Goal: Information Seeking & Learning: Learn about a topic

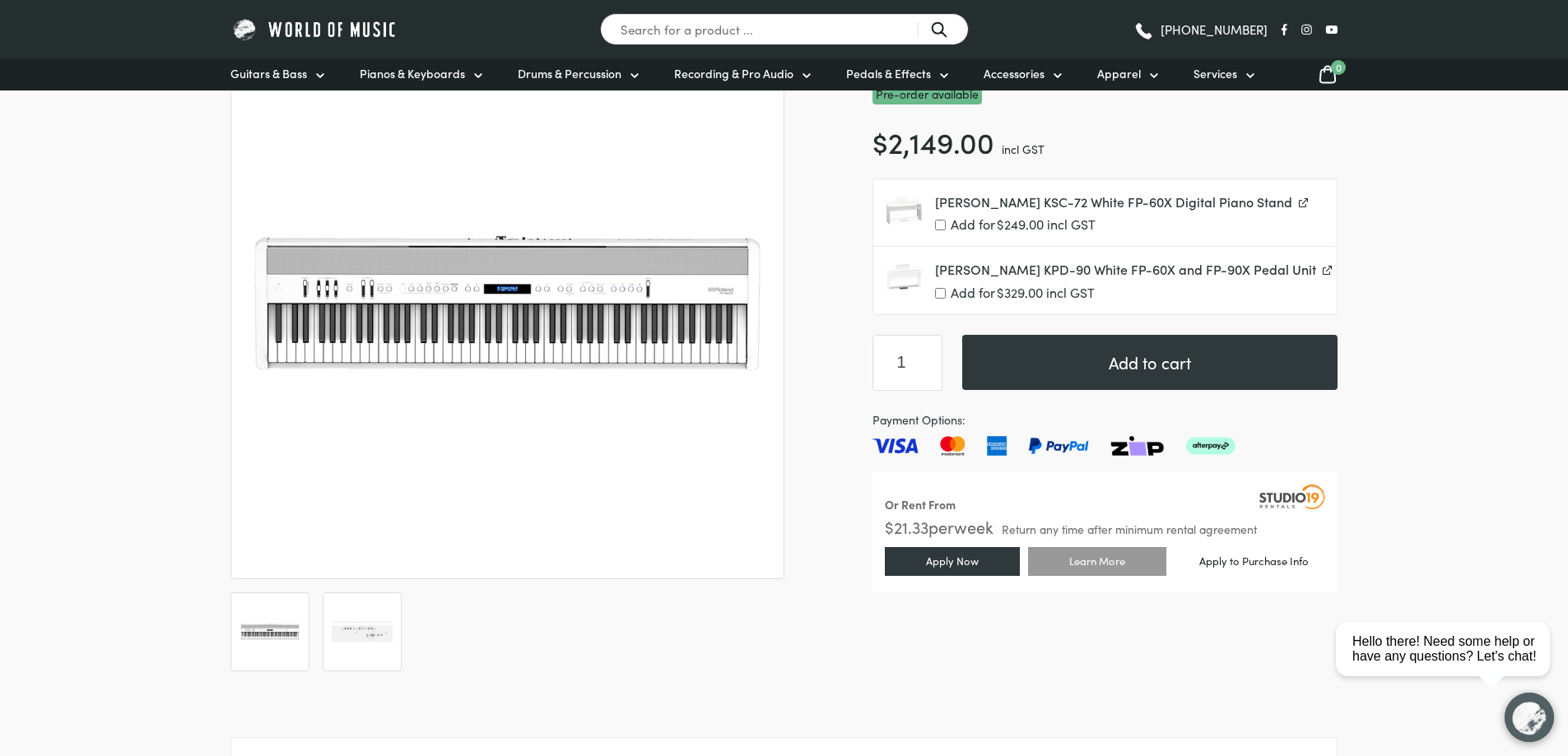
scroll to position [247, 0]
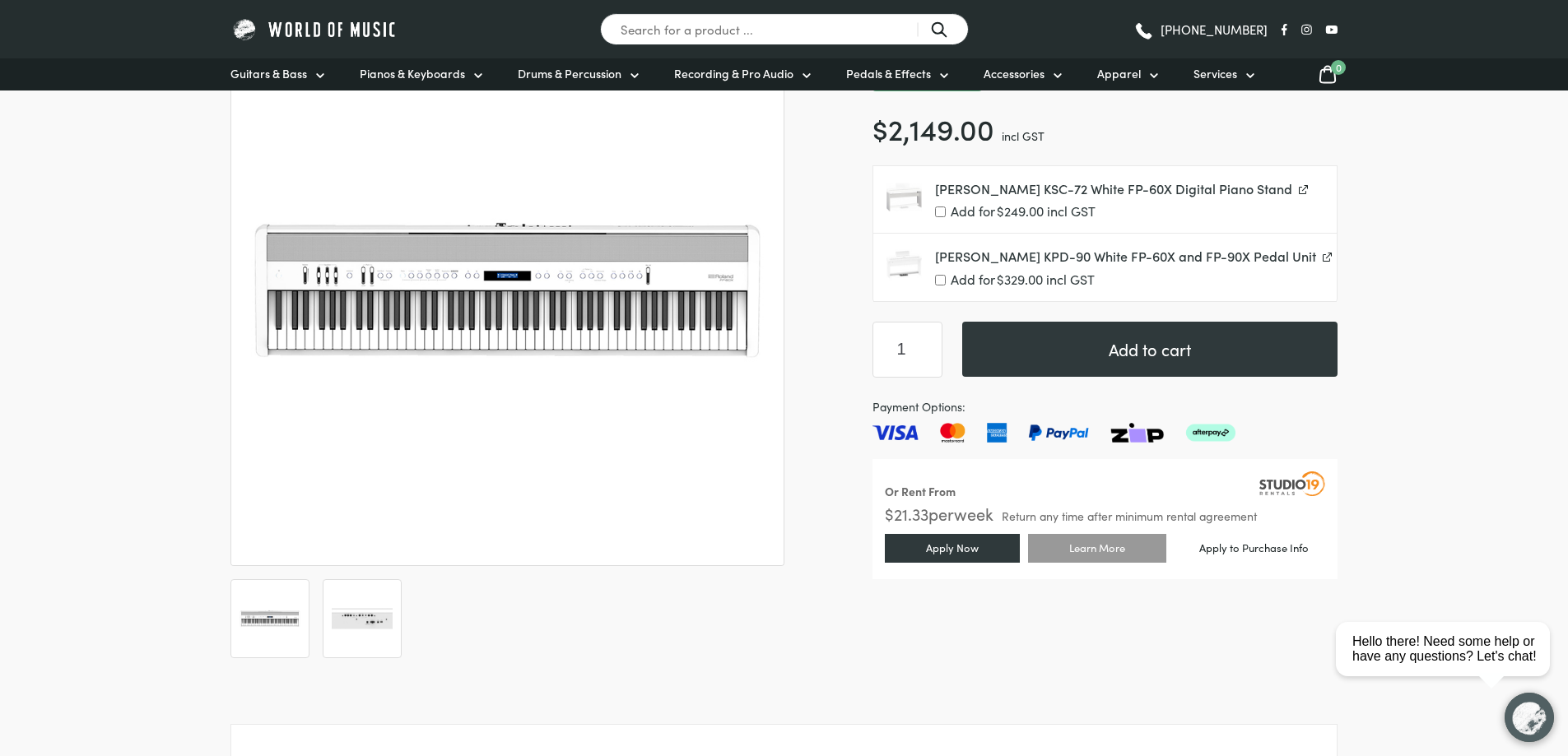
click at [359, 616] on img at bounding box center [362, 618] width 60 height 60
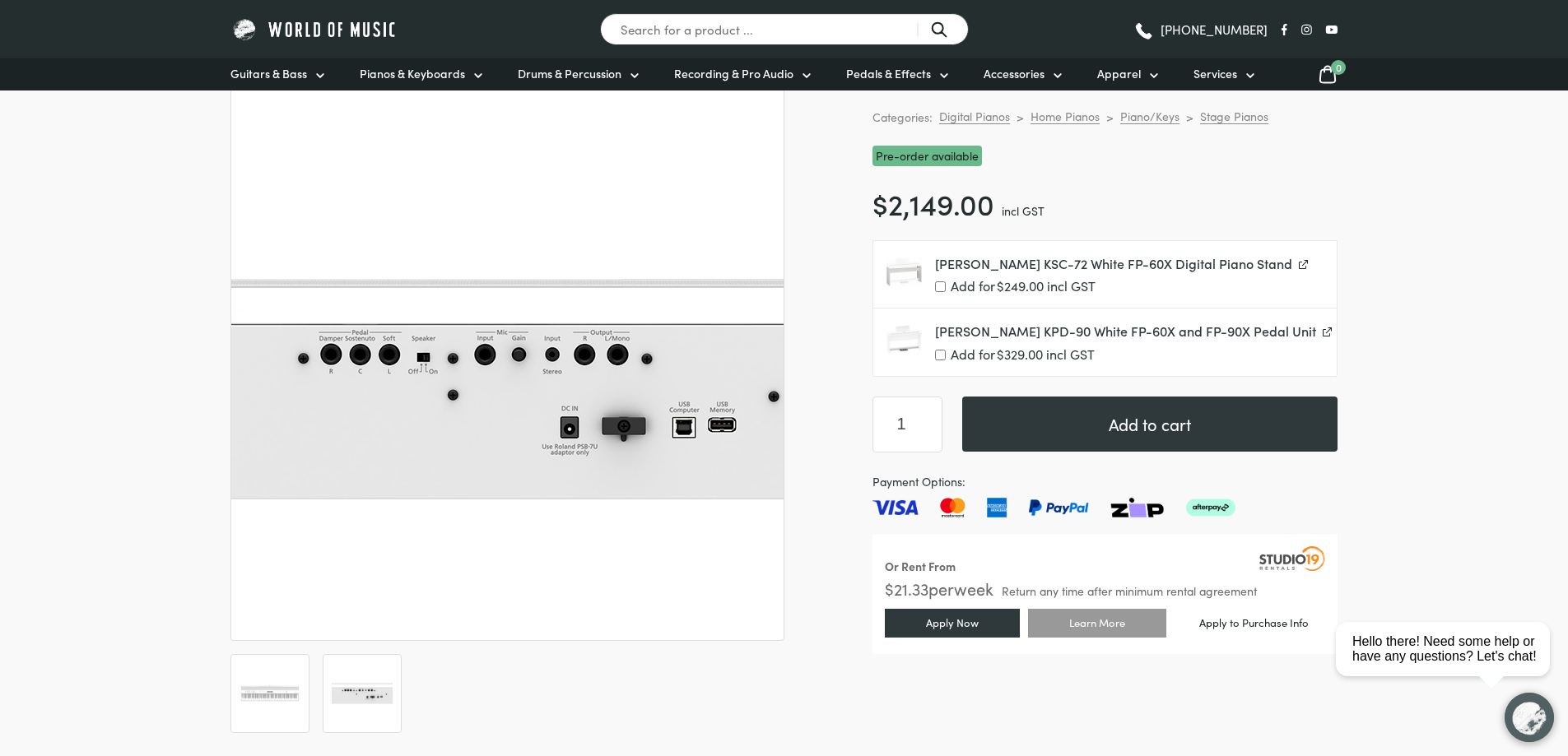
scroll to position [0, 0]
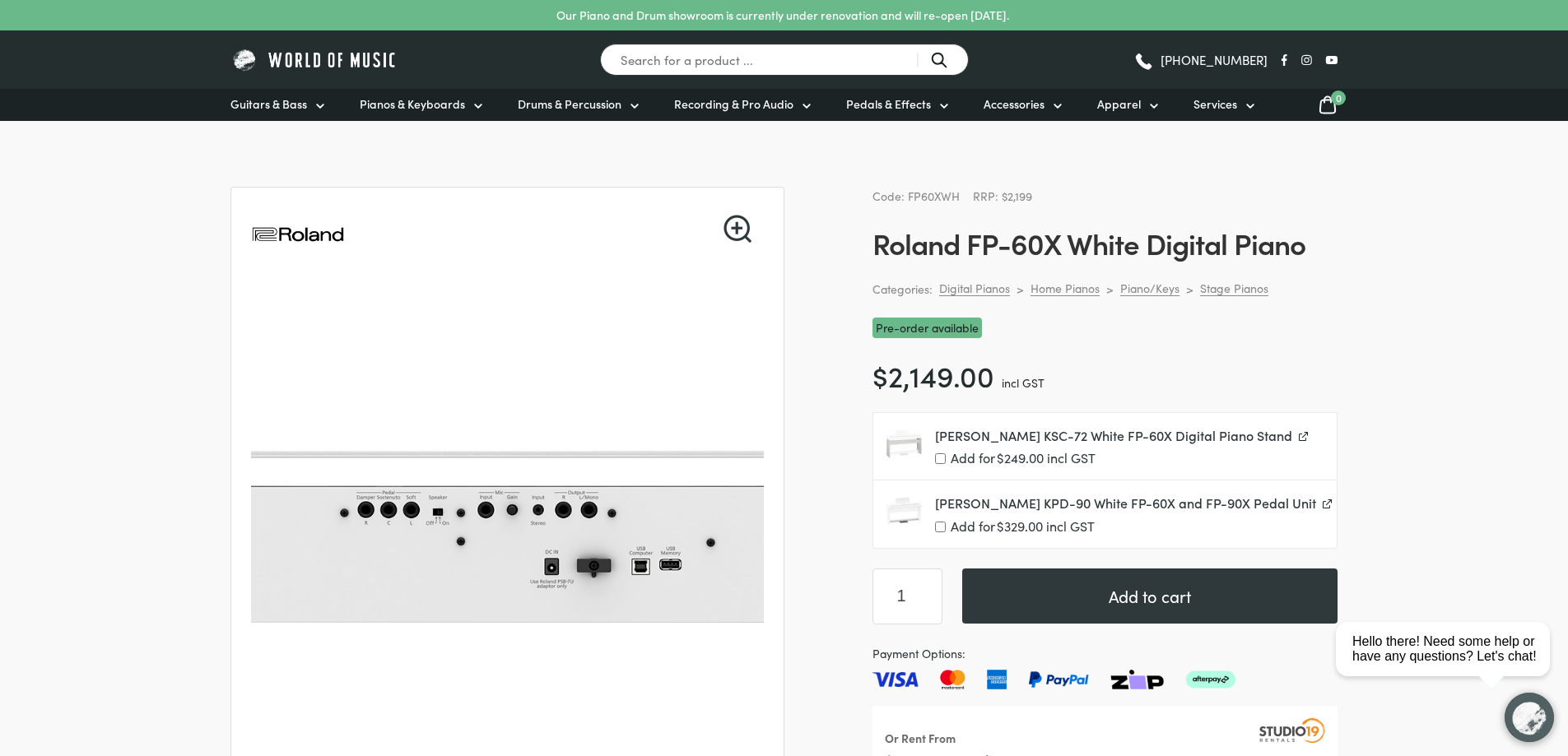
click at [739, 228] on link "🔍" at bounding box center [738, 228] width 28 height 28
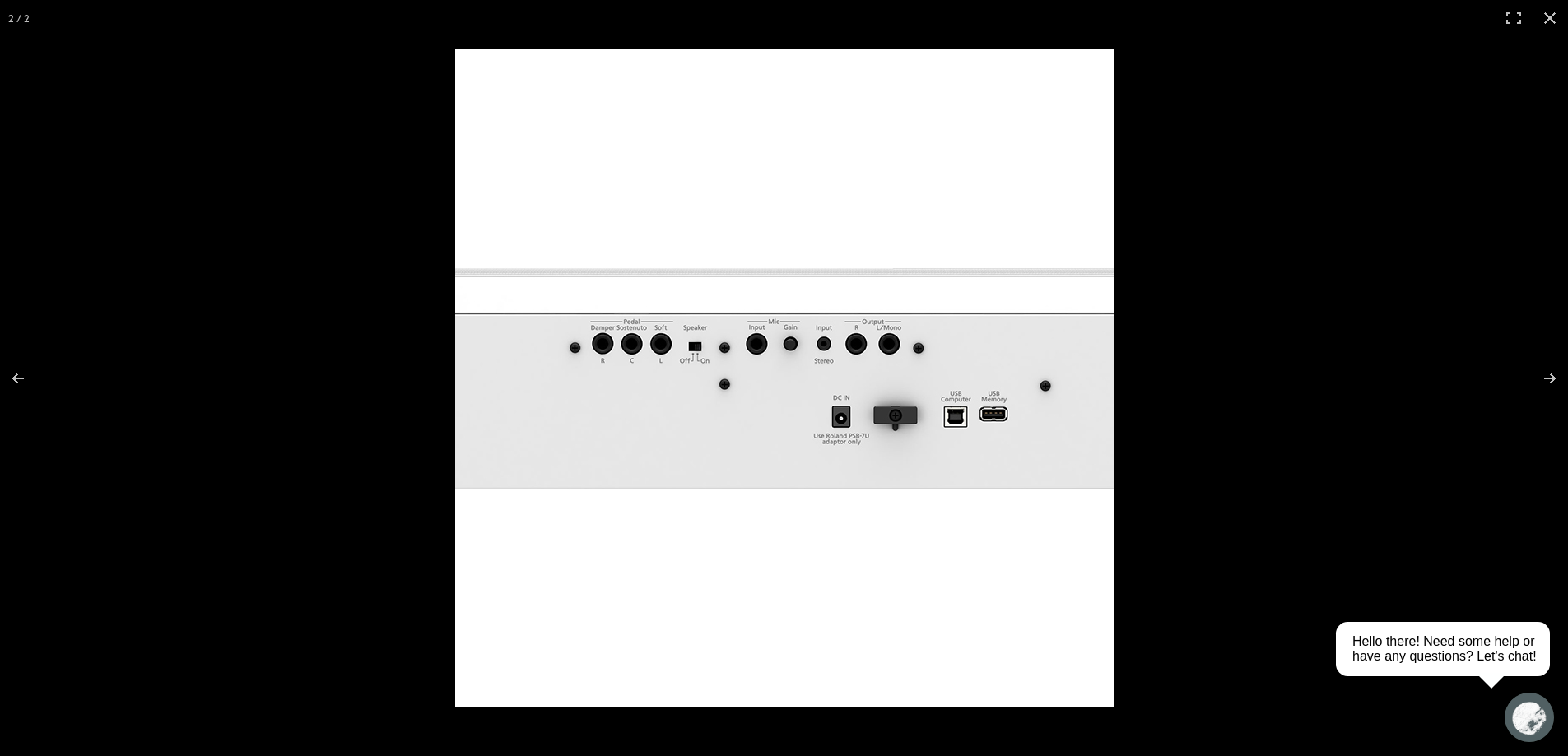
click at [622, 369] on img at bounding box center [784, 378] width 659 height 658
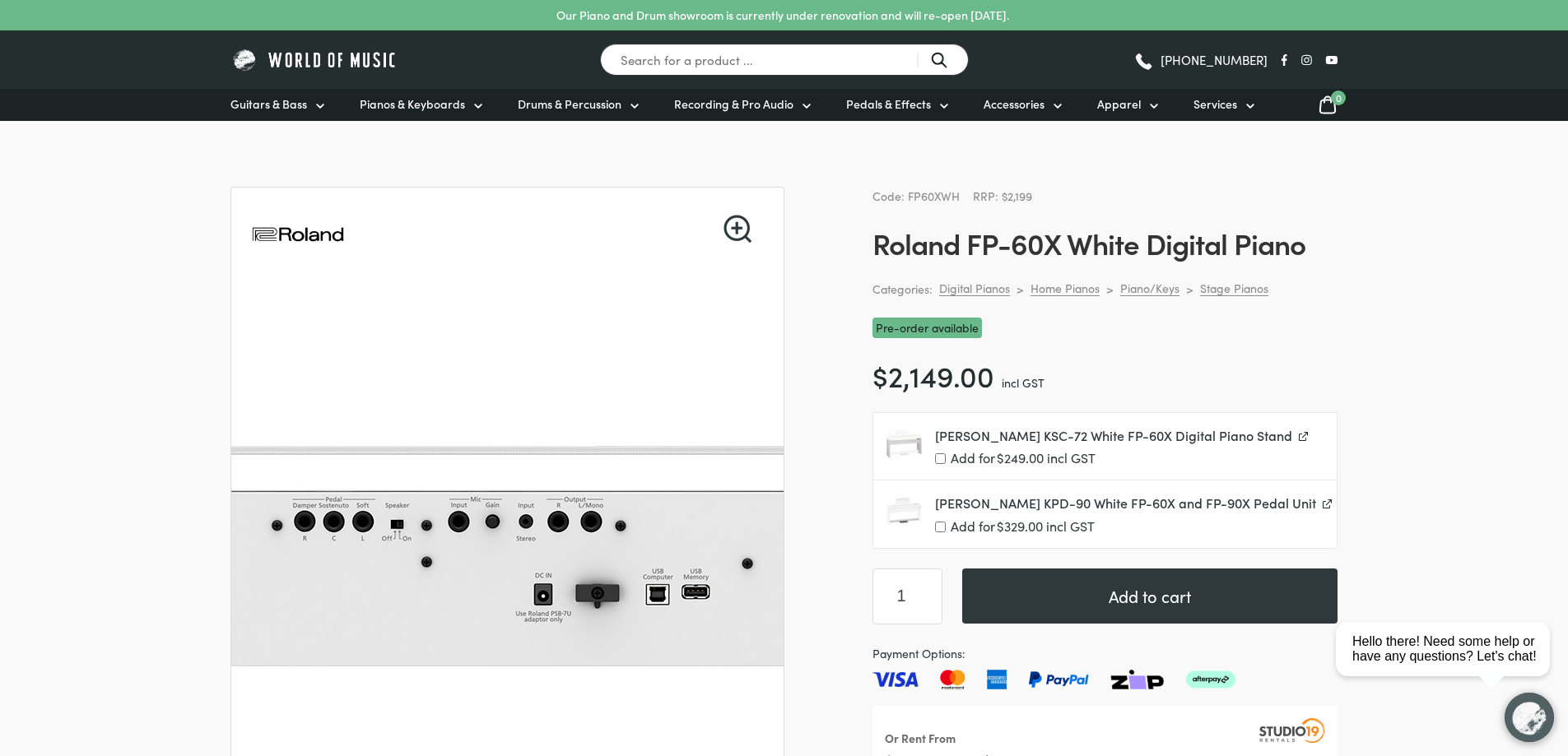
click at [615, 505] on img at bounding box center [486, 556] width 659 height 658
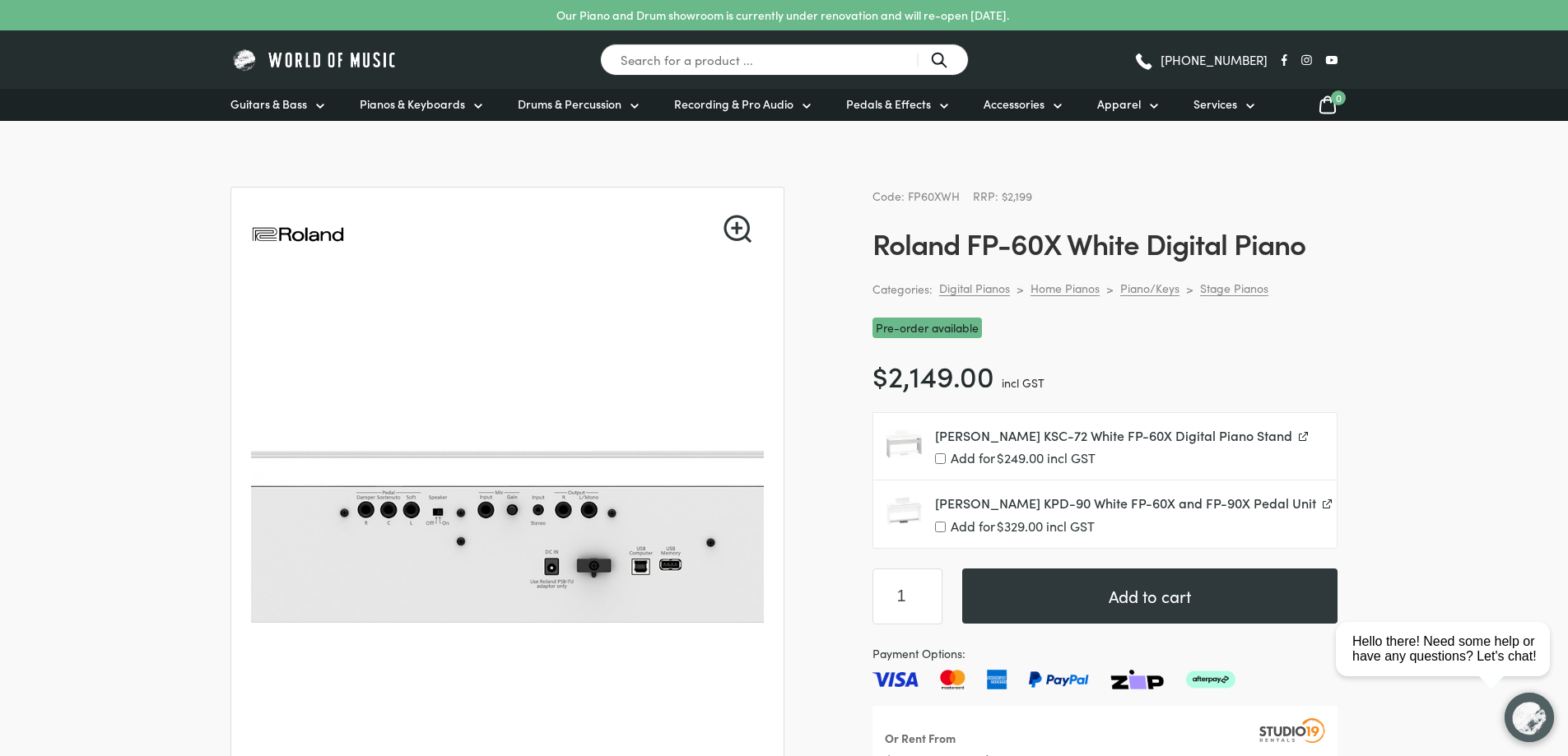
click at [740, 225] on link "🔍" at bounding box center [738, 228] width 28 height 28
drag, startPoint x: 1361, startPoint y: 339, endPoint x: 738, endPoint y: 219, distance: 634.5
click at [738, 219] on link "🔍" at bounding box center [738, 228] width 28 height 28
drag, startPoint x: 27, startPoint y: 57, endPoint x: 73, endPoint y: 586, distance: 531.0
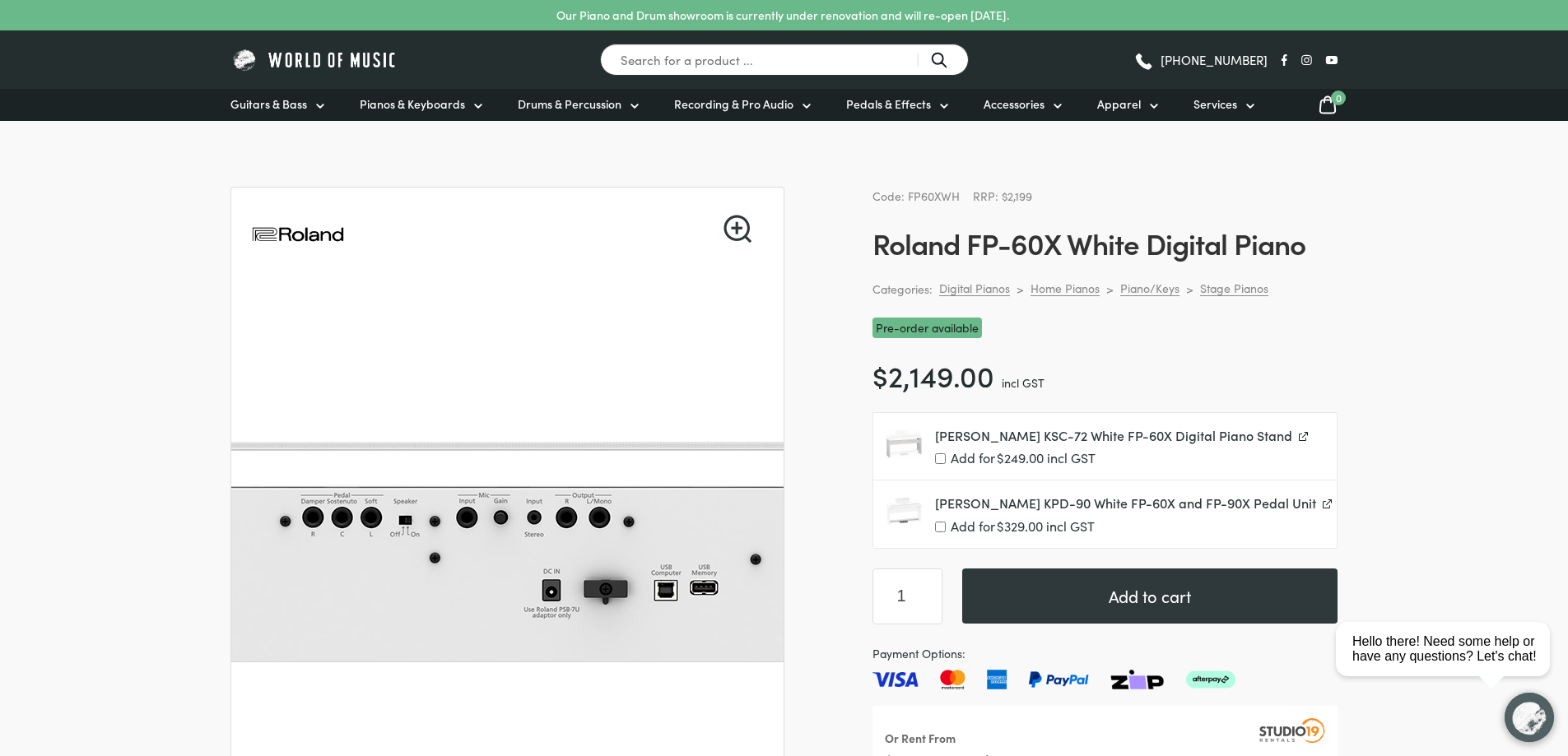
click at [576, 523] on img at bounding box center [495, 552] width 659 height 658
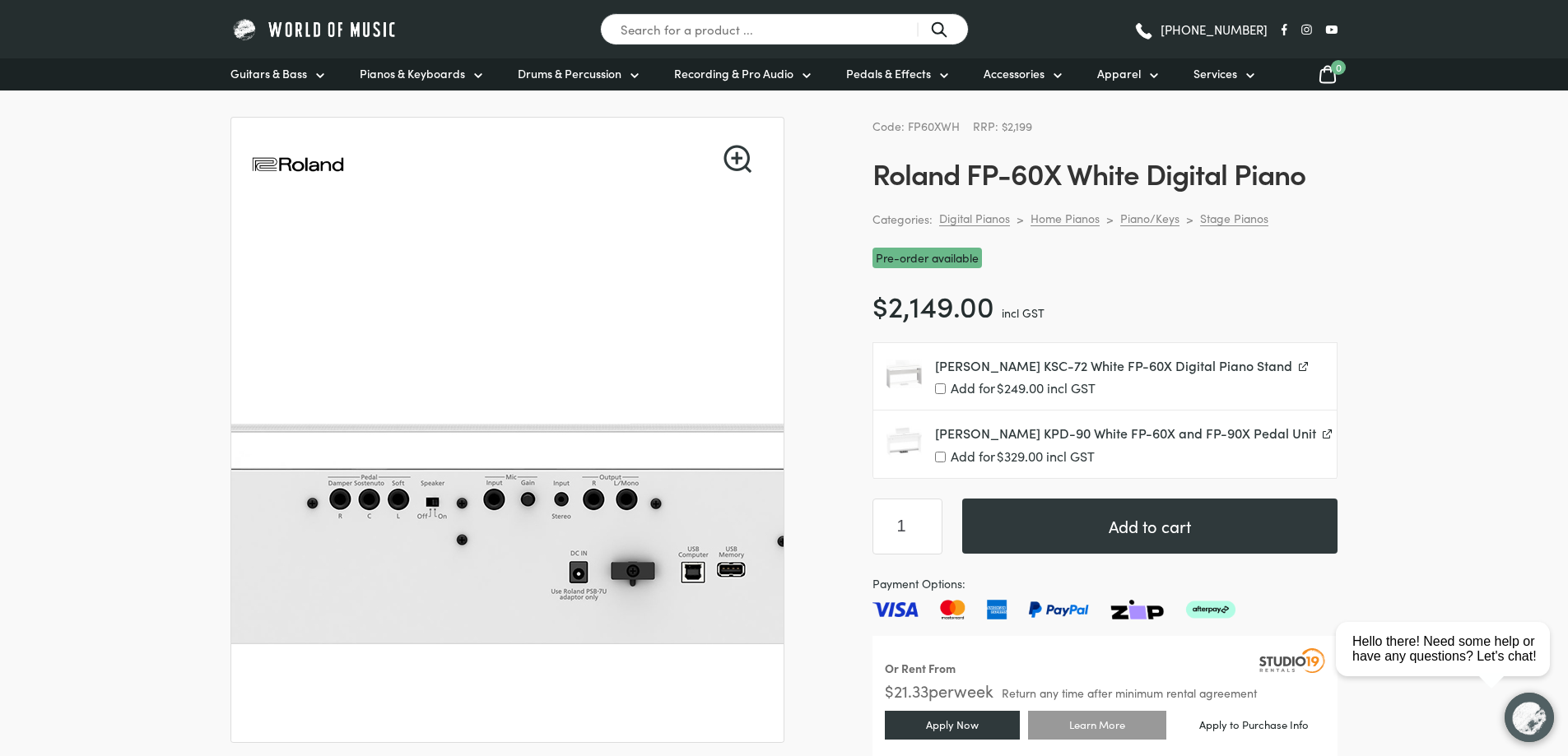
scroll to position [165, 0]
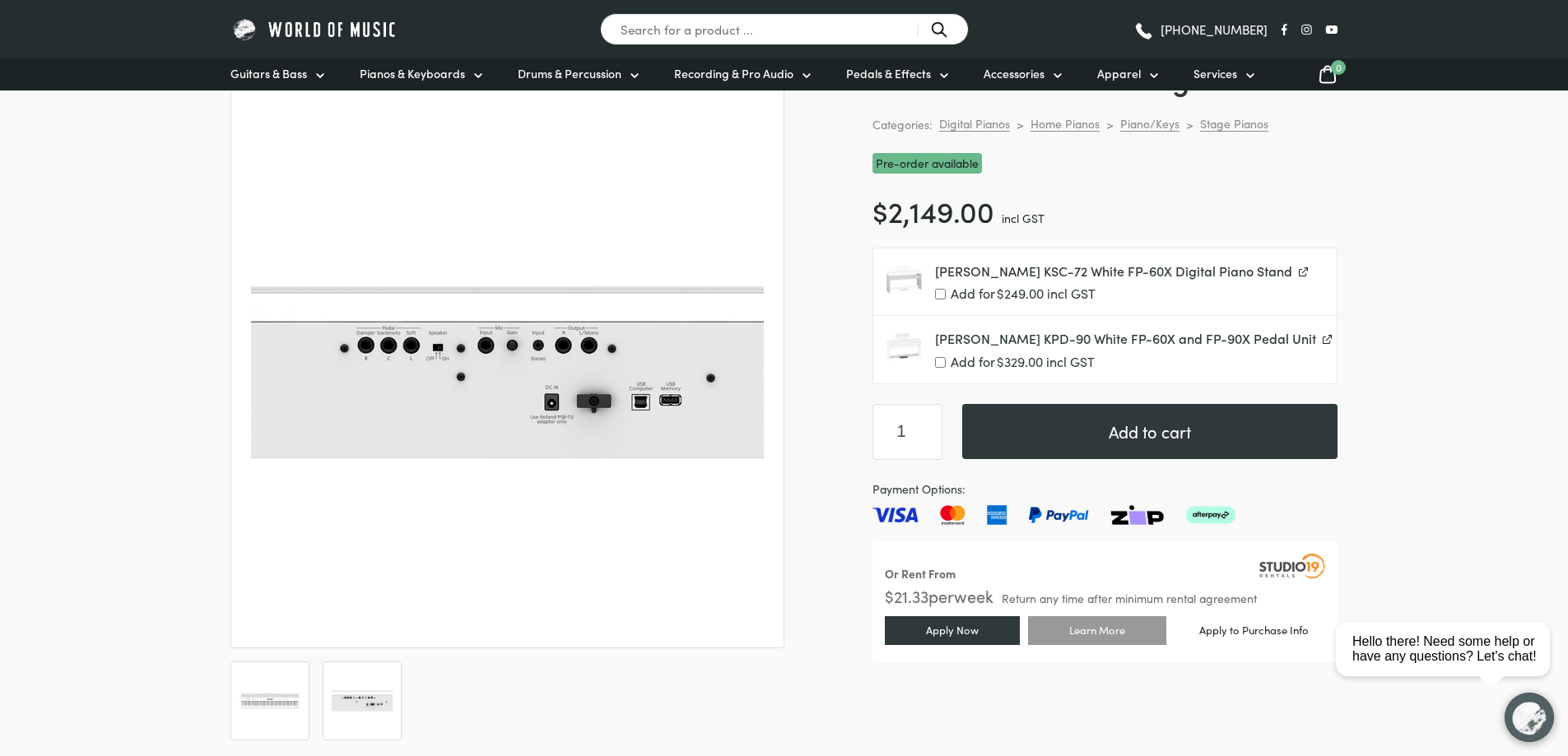
click at [357, 708] on img at bounding box center [362, 701] width 60 height 60
click at [257, 718] on img at bounding box center [269, 701] width 60 height 60
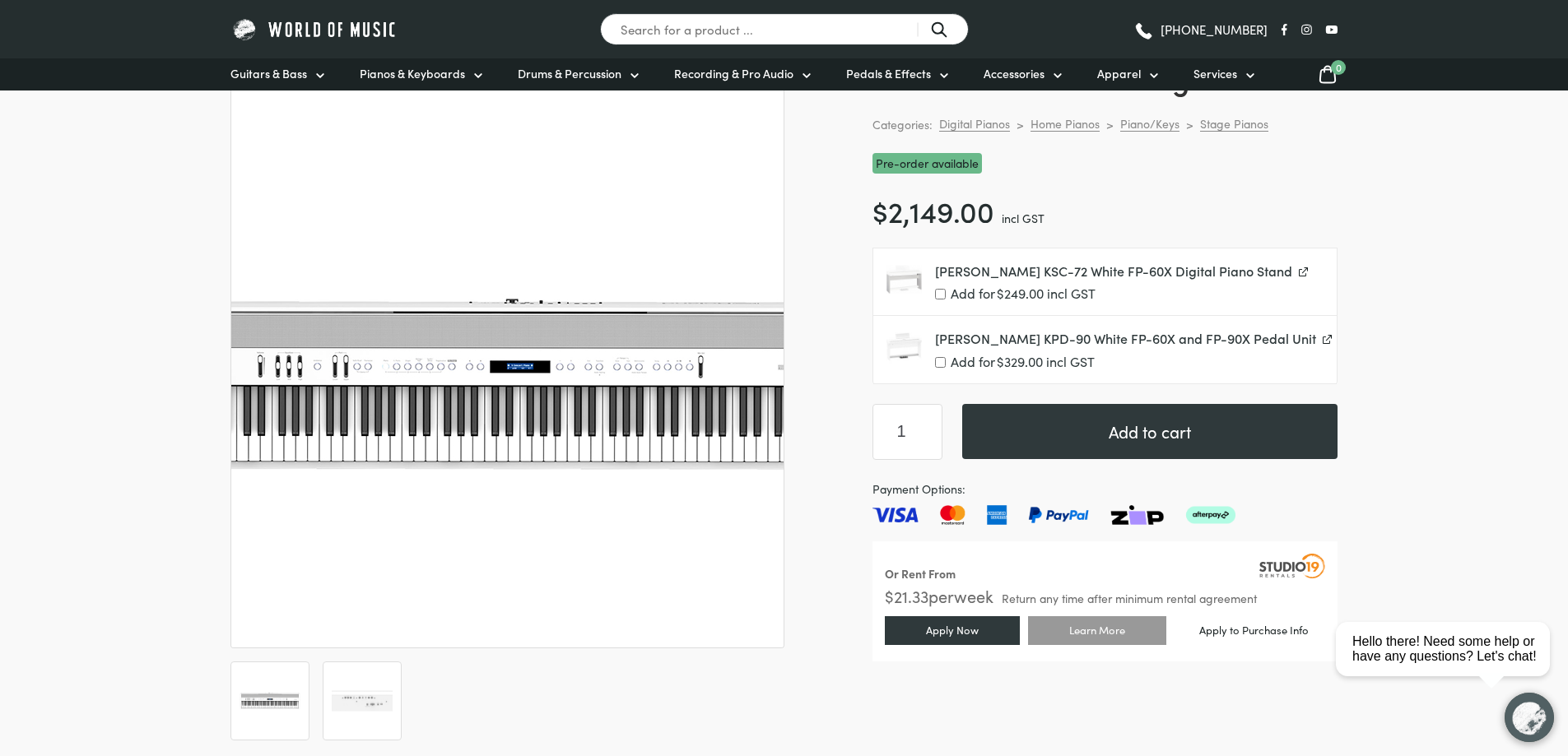
click at [443, 371] on img at bounding box center [520, 384] width 659 height 658
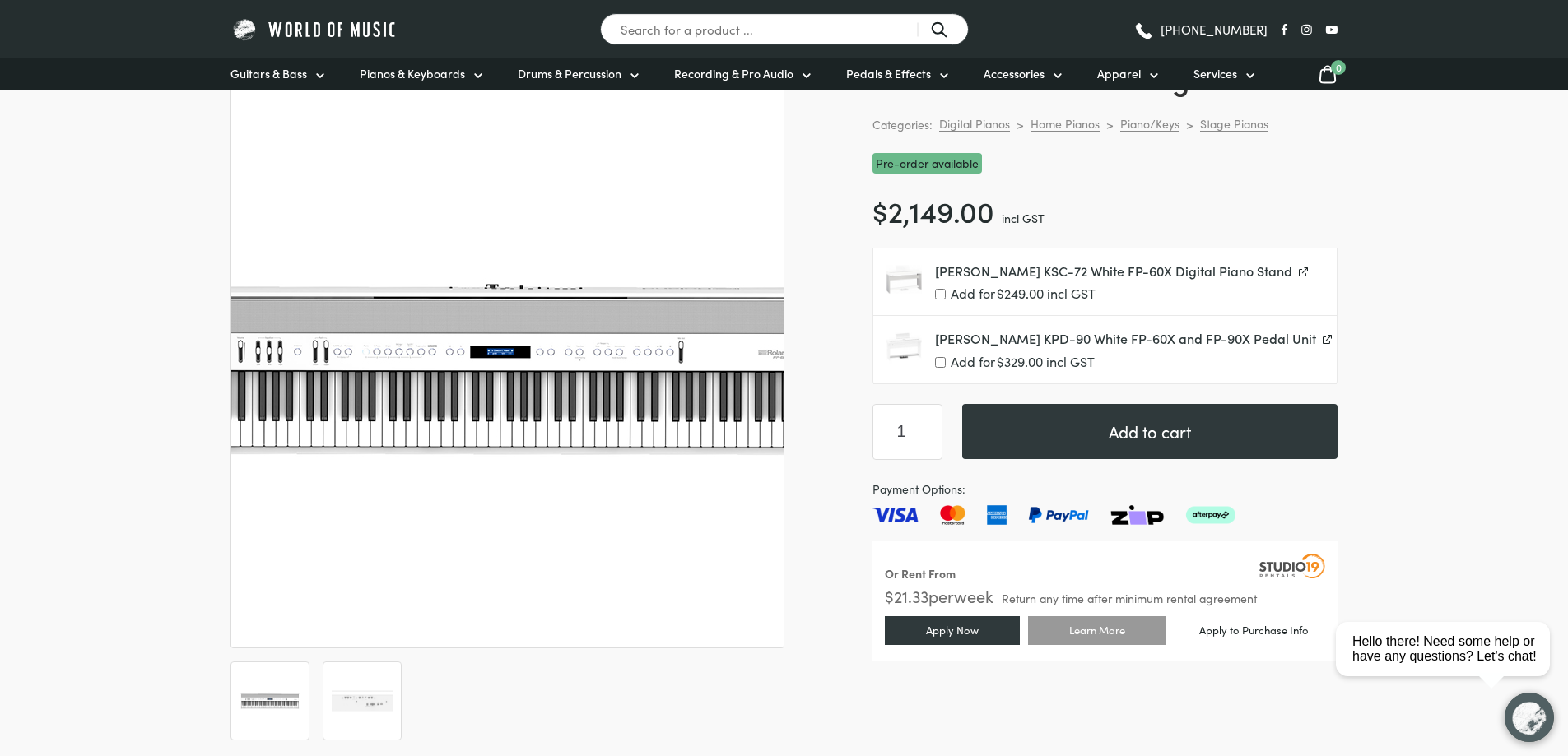
click at [544, 433] on img at bounding box center [500, 370] width 659 height 658
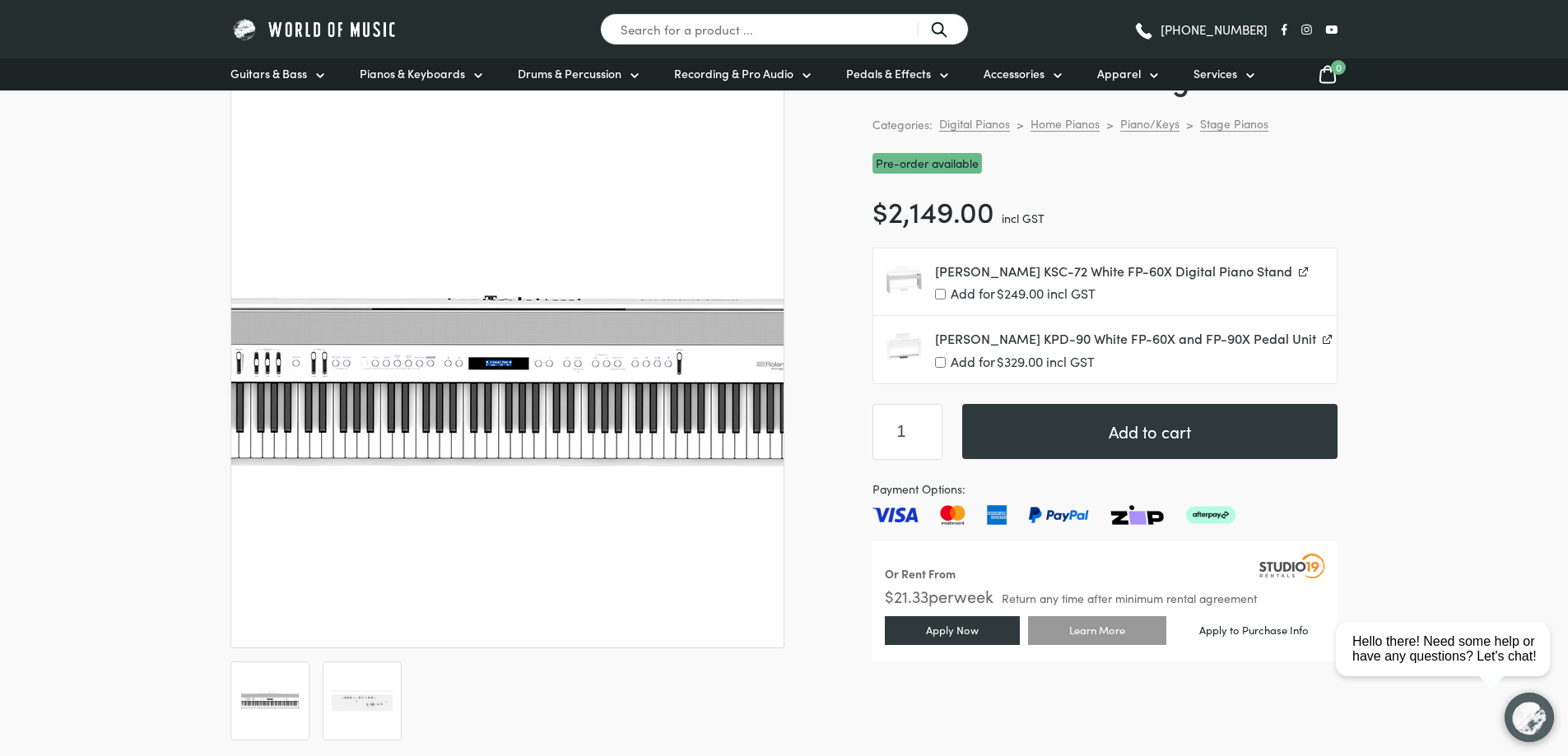
click at [553, 383] on img at bounding box center [499, 381] width 659 height 658
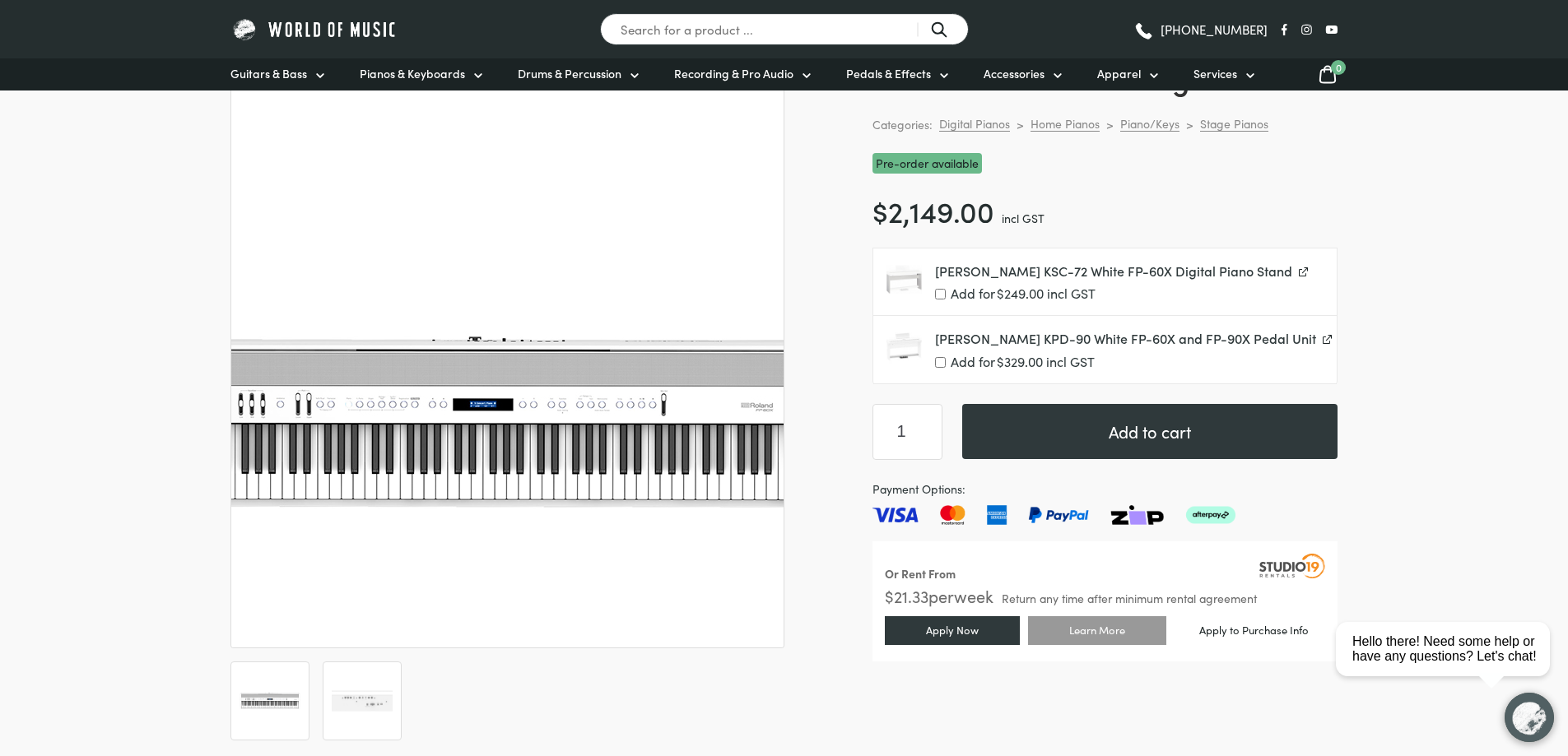
click at [634, 208] on img at bounding box center [483, 422] width 659 height 658
